Goal: Navigation & Orientation: Find specific page/section

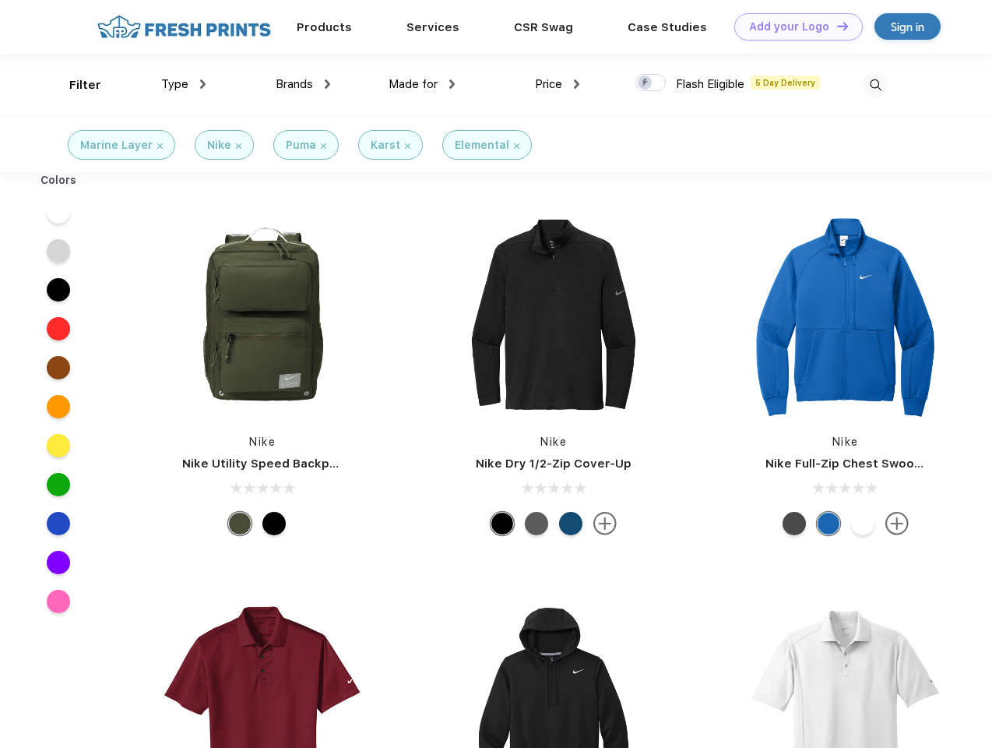
scroll to position [1, 0]
click at [793, 26] on link "Add your Logo Design Tool" at bounding box center [799, 26] width 129 height 27
click at [0, 0] on div "Design Tool" at bounding box center [0, 0] width 0 height 0
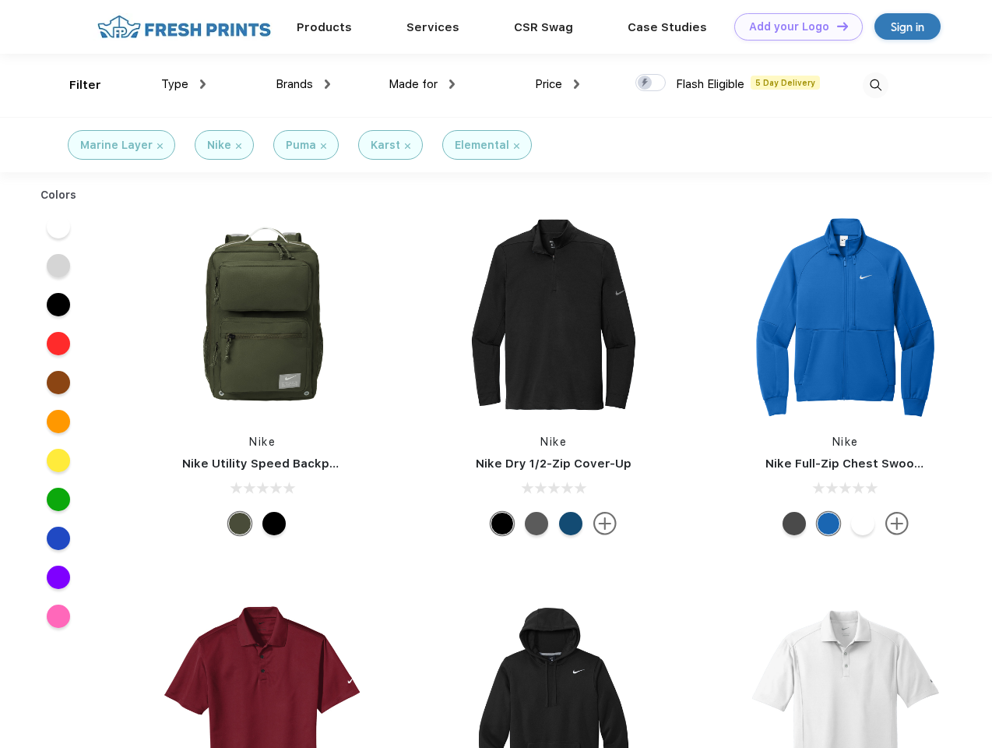
click at [836, 26] on link "Add your Logo Design Tool" at bounding box center [799, 26] width 129 height 27
click at [75, 85] on div "Filter" at bounding box center [85, 85] width 32 height 18
click at [184, 84] on span "Type" at bounding box center [174, 84] width 27 height 14
click at [303, 84] on span "Brands" at bounding box center [294, 84] width 37 height 14
click at [422, 84] on span "Made for" at bounding box center [413, 84] width 49 height 14
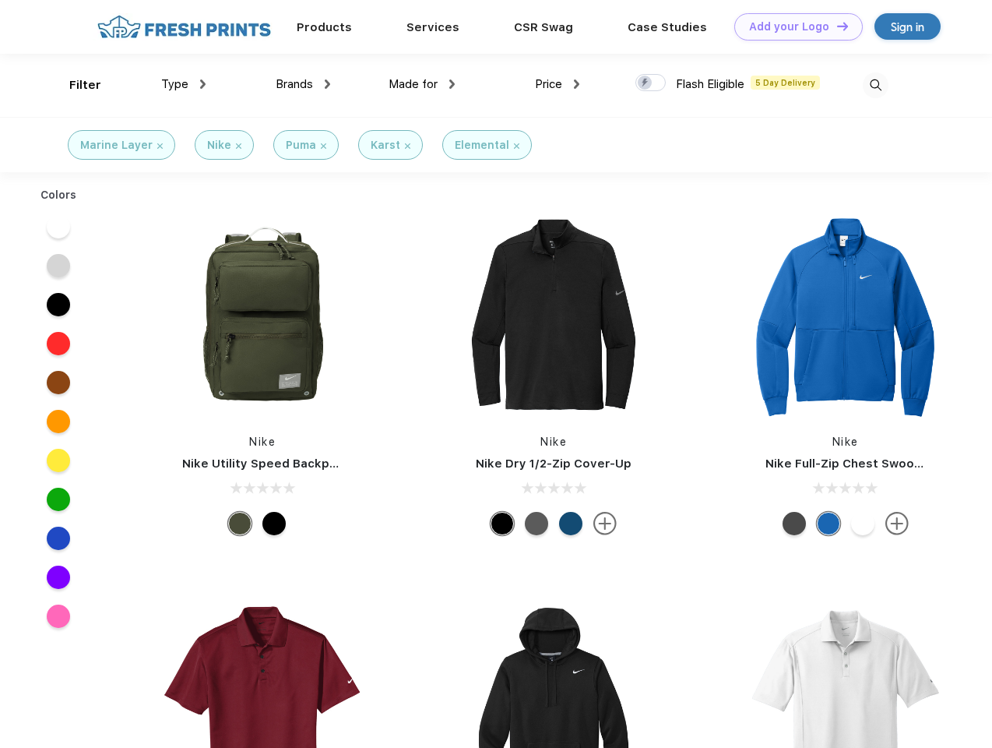
click at [558, 84] on span "Price" at bounding box center [548, 84] width 27 height 14
click at [651, 83] on div at bounding box center [651, 82] width 30 height 17
click at [646, 83] on input "checkbox" at bounding box center [641, 78] width 10 height 10
click at [875, 85] on img at bounding box center [876, 85] width 26 height 26
